Goal: Transaction & Acquisition: Purchase product/service

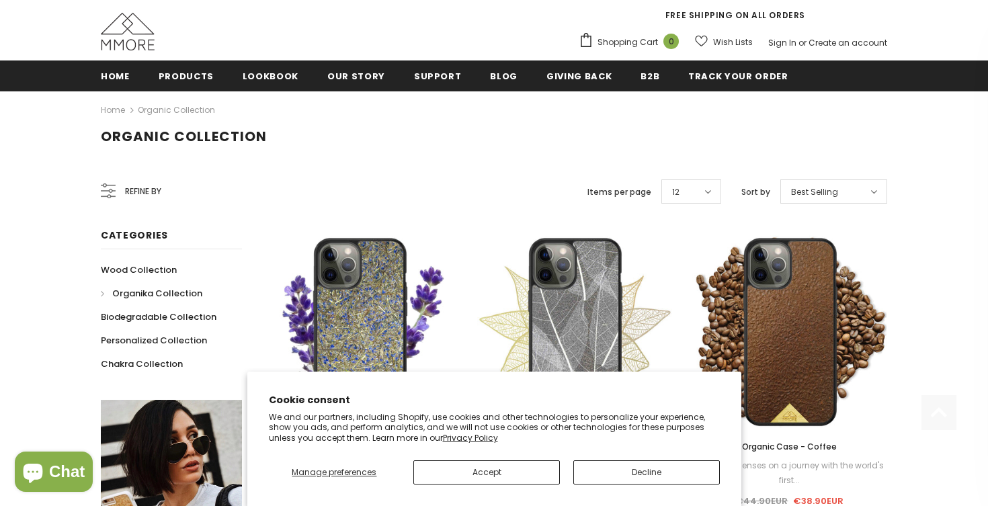
scroll to position [171, 0]
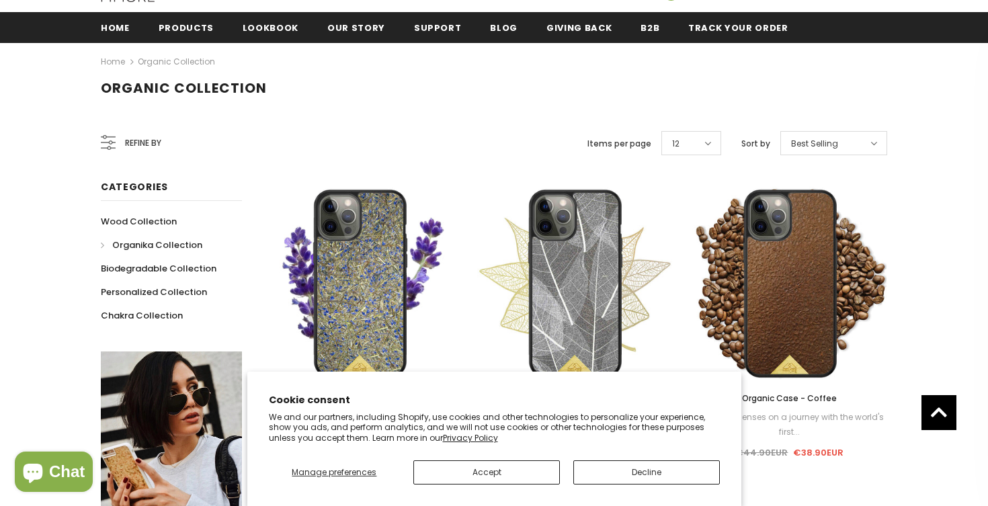
click at [615, 477] on button "Decline" at bounding box center [646, 472] width 147 height 24
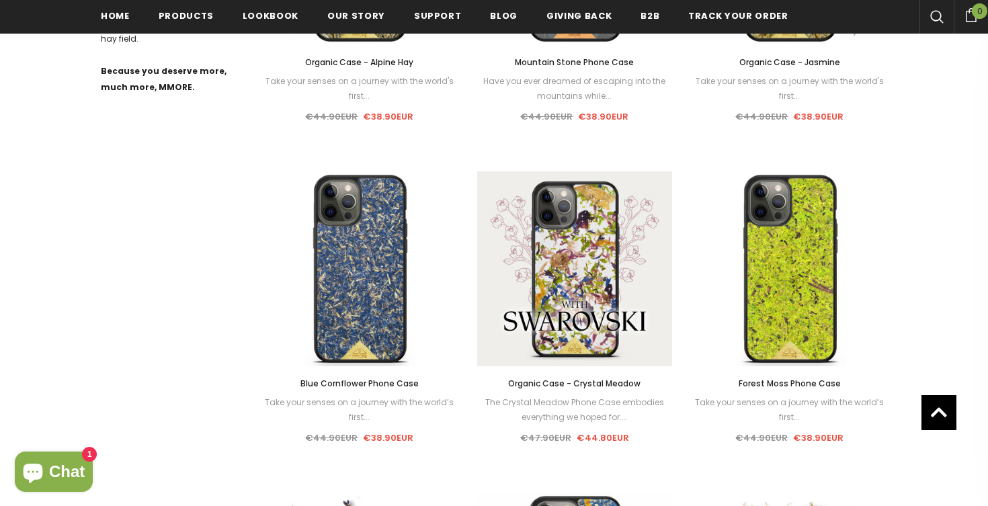
scroll to position [872, 0]
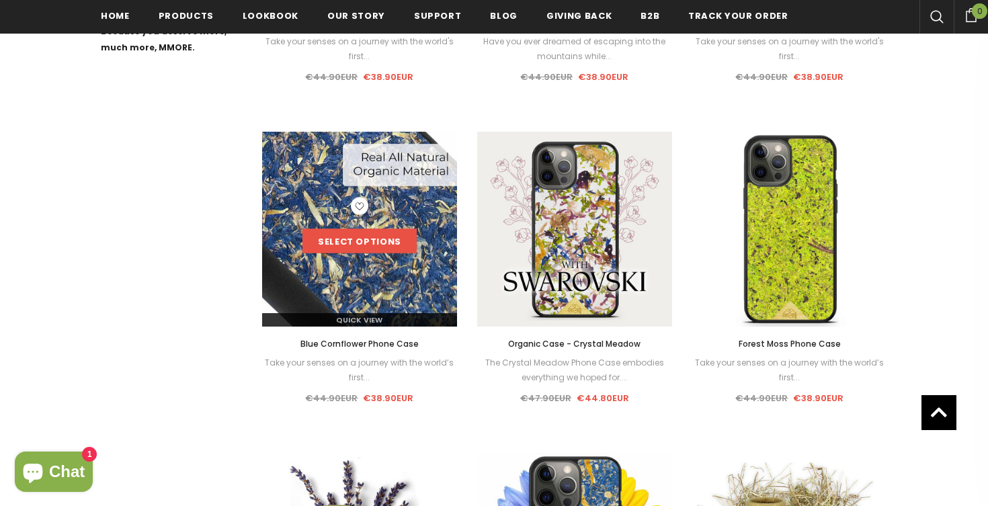
click at [360, 247] on link "Select options" at bounding box center [359, 241] width 114 height 24
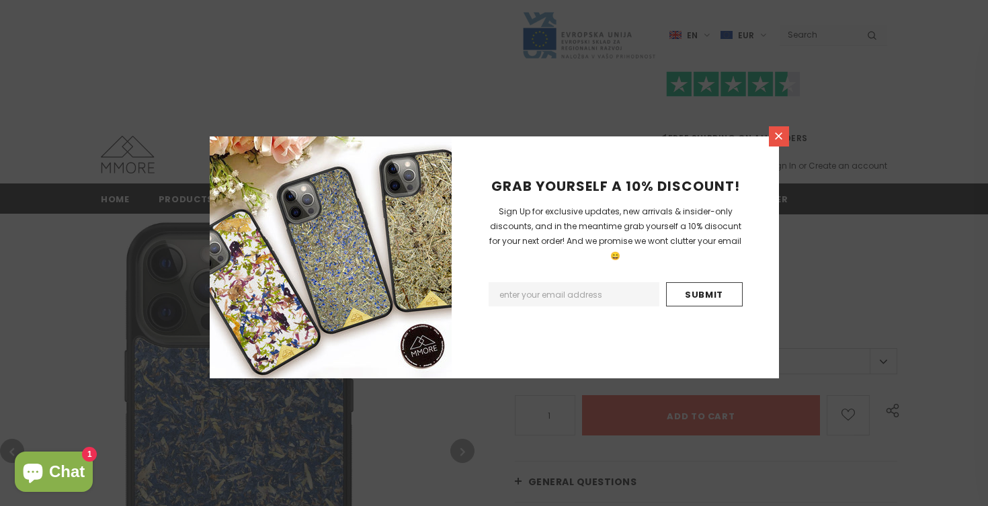
click at [782, 139] on icon at bounding box center [778, 135] width 7 height 7
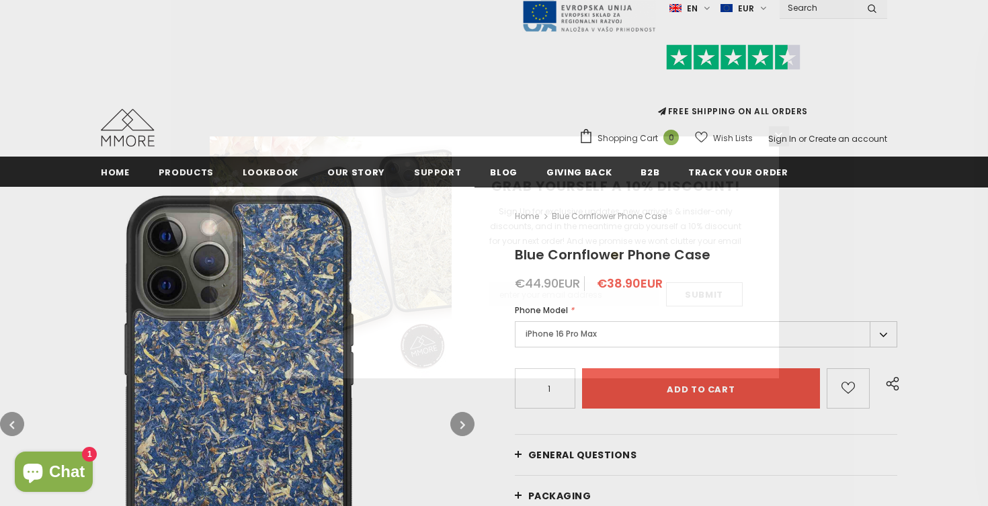
scroll to position [28, 0]
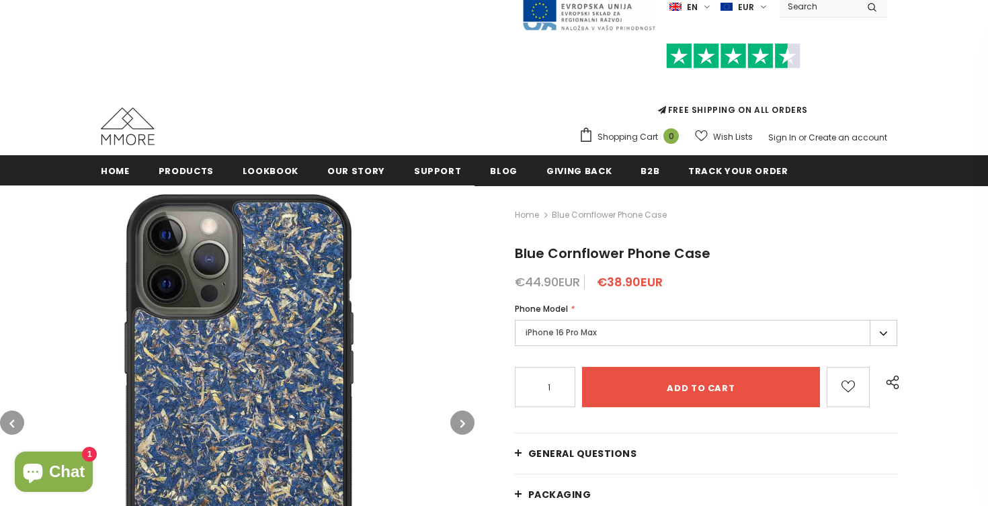
click at [619, 336] on label "iPhone 16 Pro Max" at bounding box center [706, 333] width 382 height 26
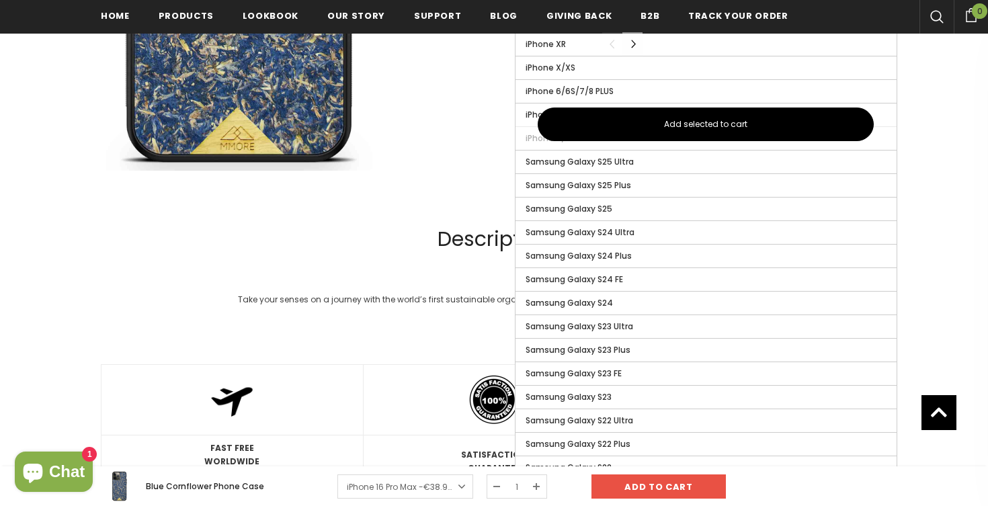
scroll to position [940, 0]
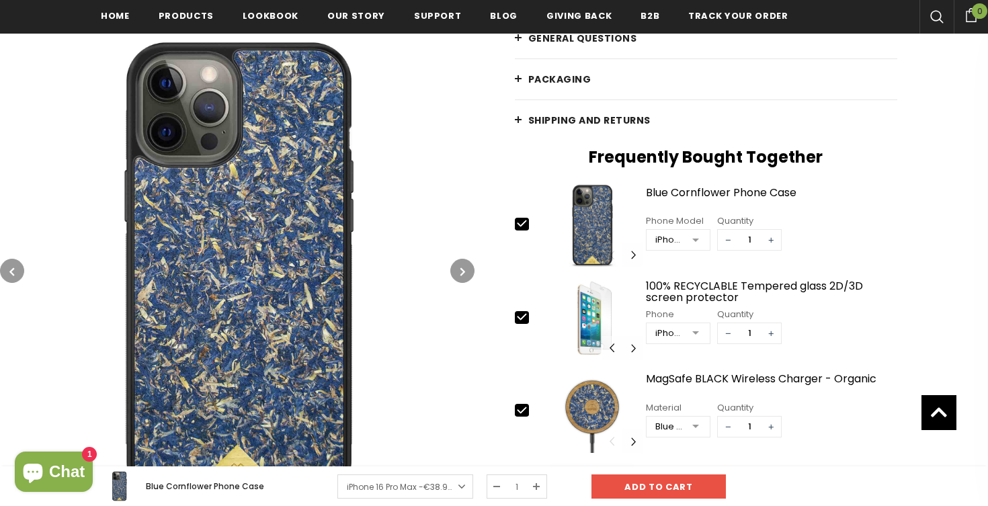
scroll to position [459, 0]
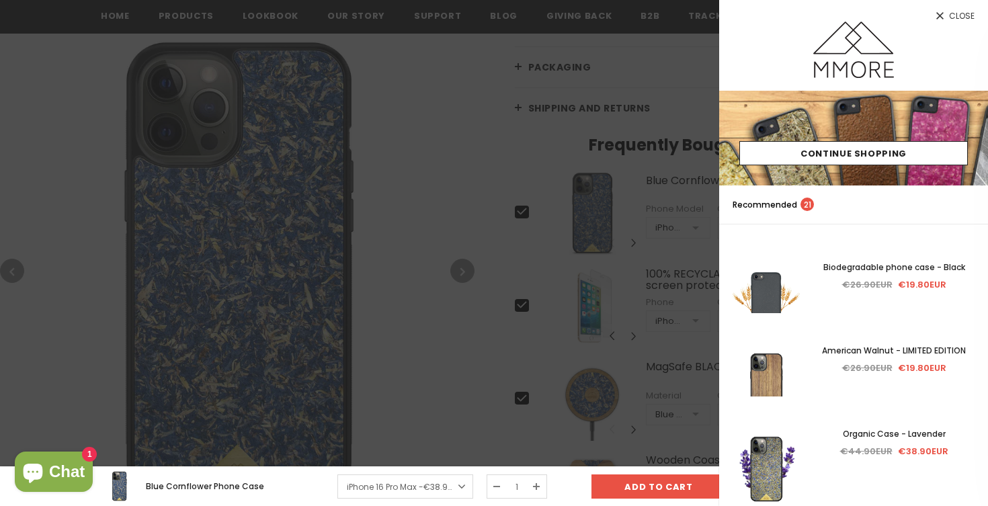
click at [940, 16] on icon at bounding box center [939, 15] width 7 height 7
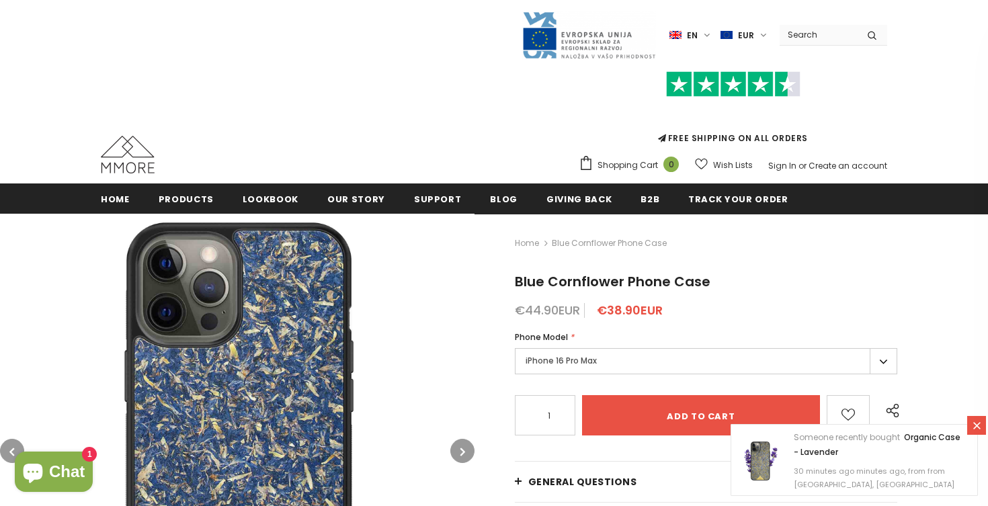
scroll to position [0, 0]
click at [602, 353] on label "iPhone 16 Pro Max" at bounding box center [706, 361] width 382 height 26
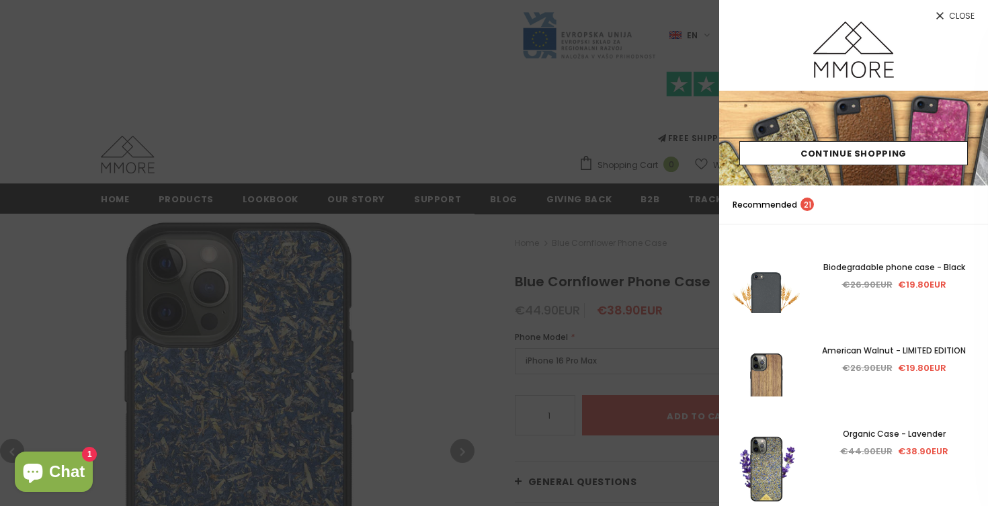
click at [950, 12] on span "Close" at bounding box center [962, 16] width 26 height 8
